Goal: Answer question/provide support

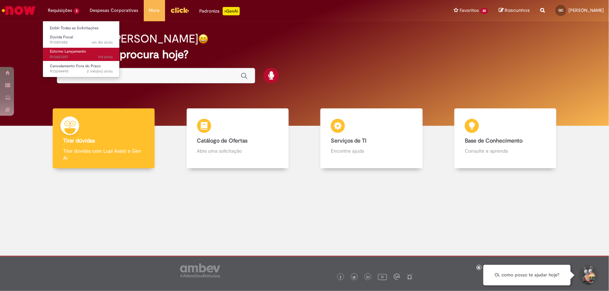
click at [66, 54] on span "11d atrás 11 dias atrás R13423357" at bounding box center [81, 57] width 63 height 6
click at [58, 53] on span "Estorno Lançamento" at bounding box center [68, 51] width 36 height 5
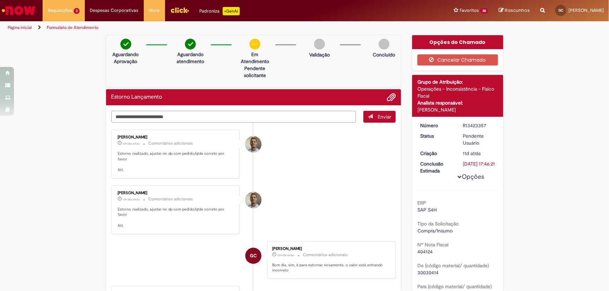
click at [197, 117] on textarea "Digite sua mensagem aqui..." at bounding box center [233, 117] width 245 height 12
click at [204, 120] on textarea "Digite sua mensagem aqui..." at bounding box center [233, 117] width 245 height 12
click at [152, 116] on textarea "Digite sua mensagem aqui..." at bounding box center [233, 117] width 245 height 12
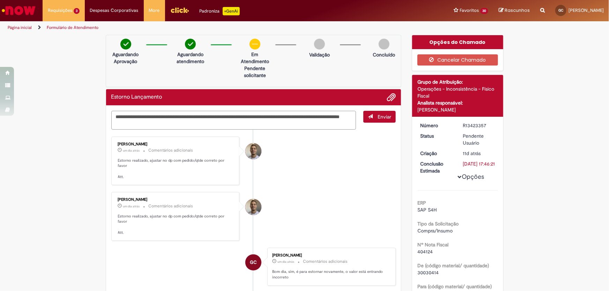
click at [233, 117] on textarea "**********" at bounding box center [233, 120] width 245 height 19
type textarea "**********"
click at [386, 119] on span "Enviar" at bounding box center [384, 117] width 14 height 6
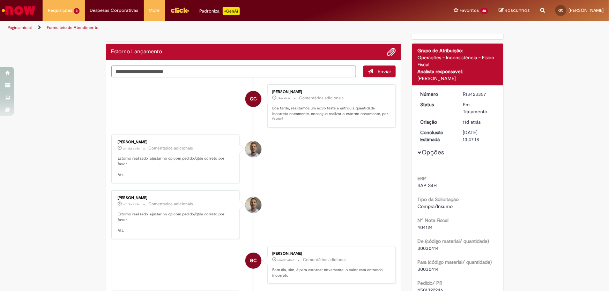
scroll to position [63, 0]
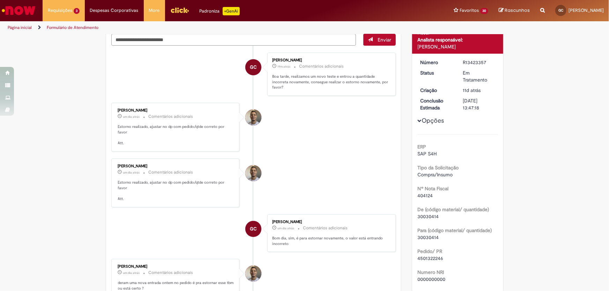
click at [435, 259] on span "4501322246" at bounding box center [430, 258] width 26 height 6
copy span "4501322246"
